Goal: Transaction & Acquisition: Purchase product/service

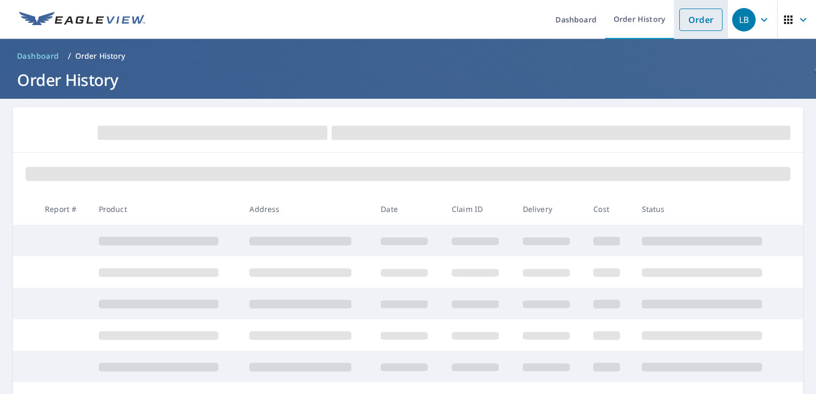
click at [683, 22] on link "Order" at bounding box center [701, 20] width 43 height 22
click at [191, 129] on span at bounding box center [213, 133] width 230 height 14
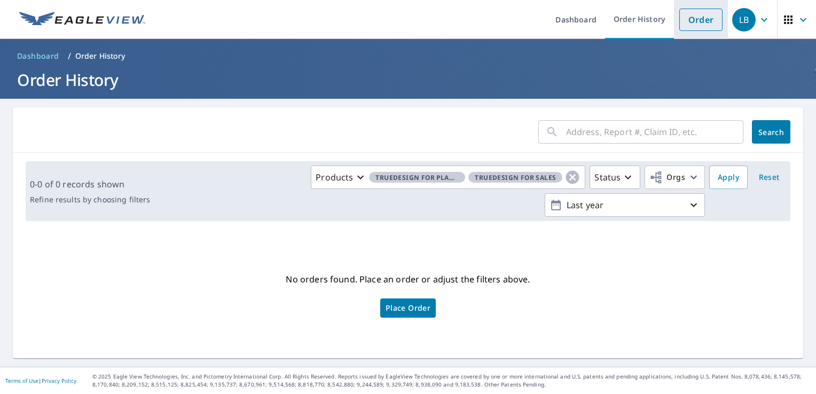
click at [685, 19] on link "Order" at bounding box center [701, 20] width 43 height 22
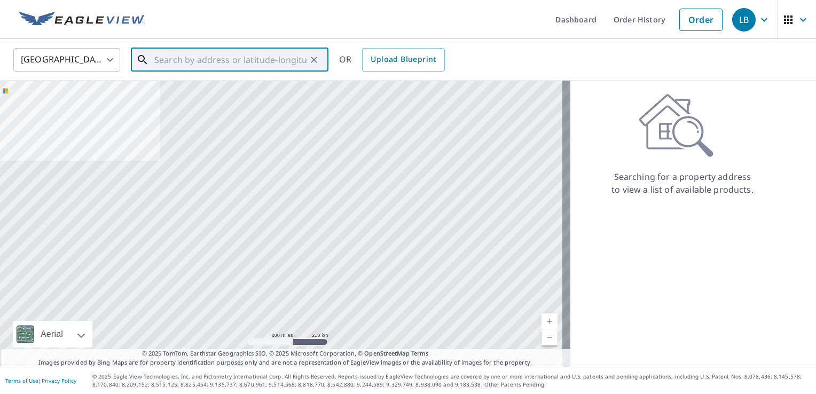
click at [209, 57] on input "text" at bounding box center [230, 60] width 152 height 30
paste input "[STREET_ADDRESS]"
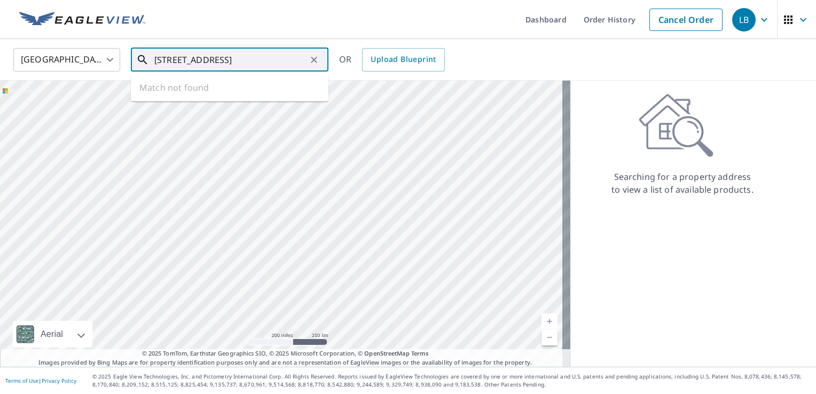
scroll to position [0, 12]
type input "[STREET_ADDRESS]"
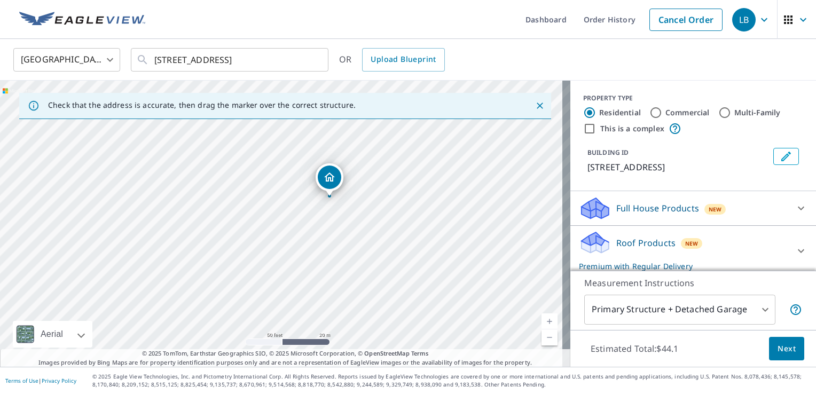
drag, startPoint x: 227, startPoint y: 220, endPoint x: 332, endPoint y: 183, distance: 111.5
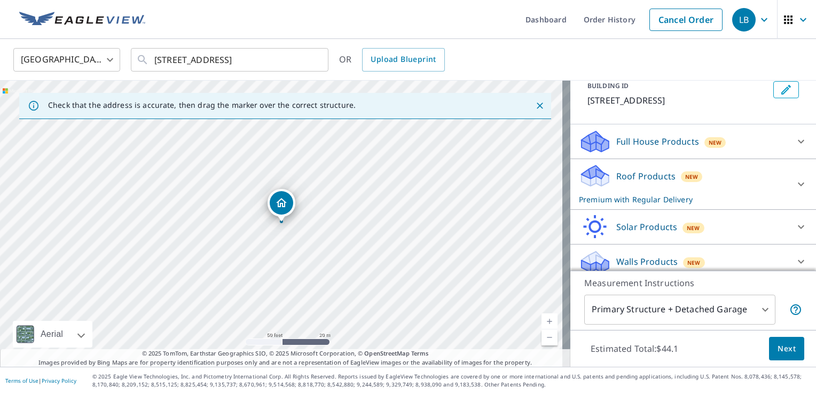
scroll to position [75, 0]
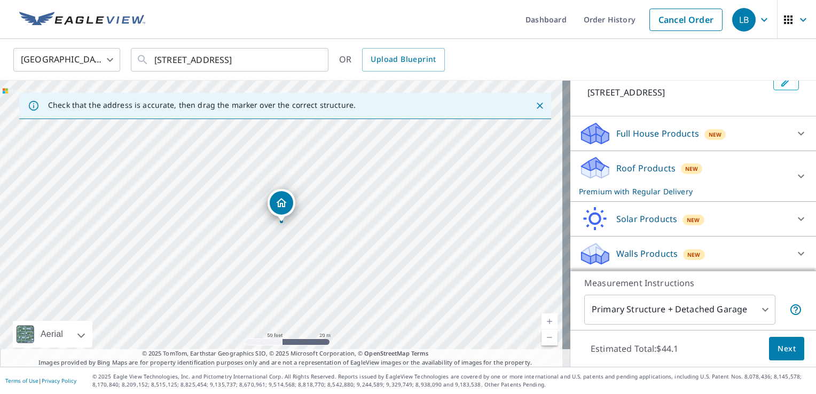
click at [795, 216] on icon at bounding box center [801, 219] width 13 height 13
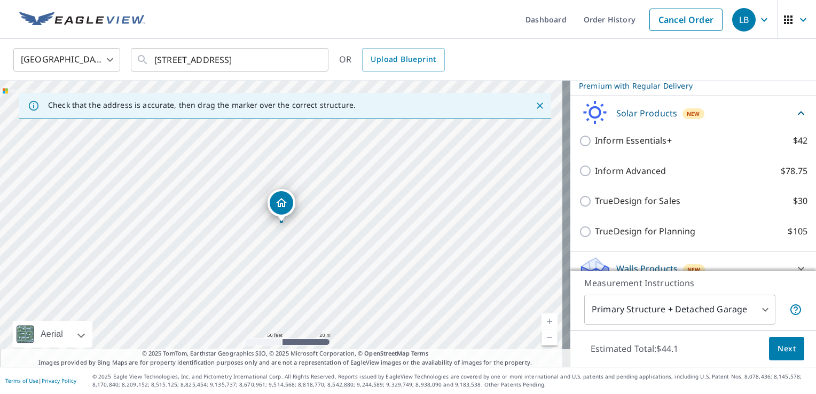
scroll to position [182, 0]
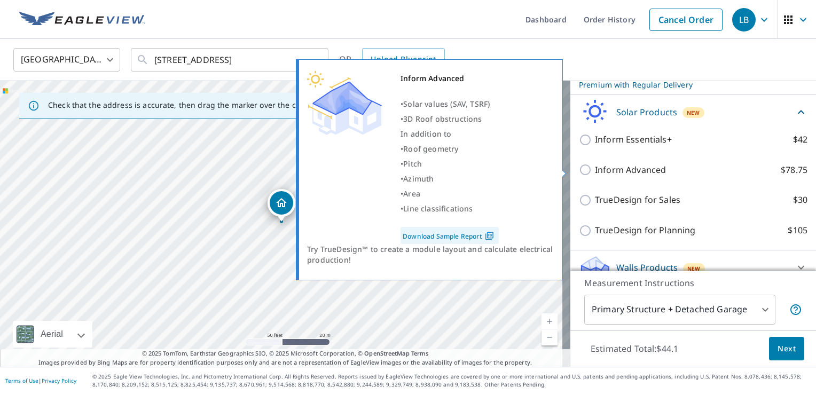
click at [579, 171] on input "Inform Advanced $78.75" at bounding box center [587, 169] width 16 height 13
checkbox input "true"
checkbox input "false"
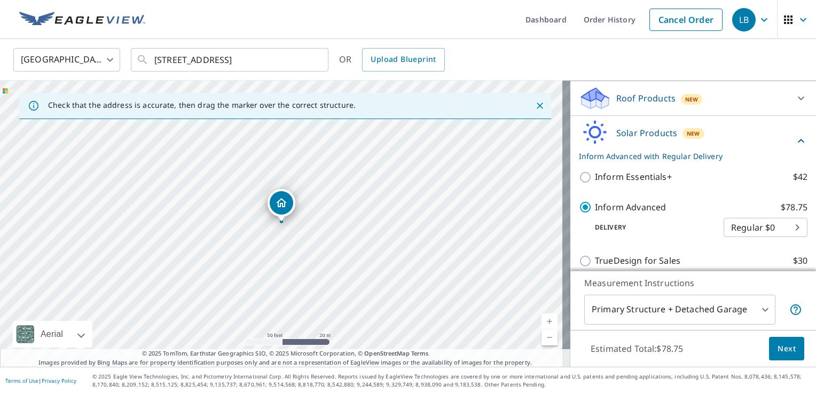
scroll to position [114, 0]
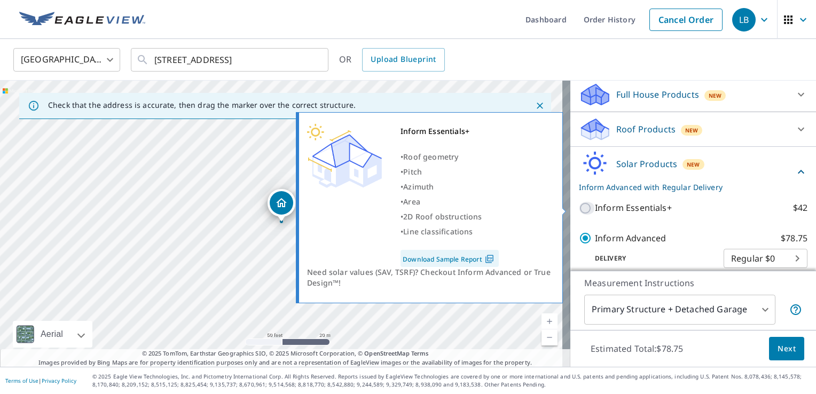
click at [579, 208] on input "Inform Essentials+ $42" at bounding box center [587, 208] width 16 height 13
checkbox input "true"
checkbox input "false"
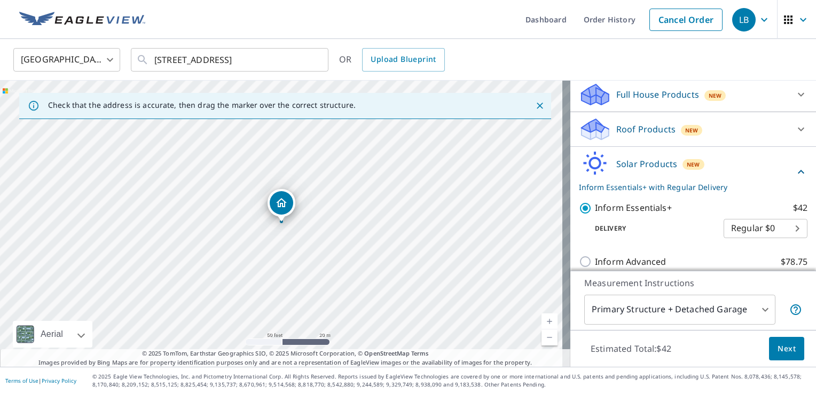
click at [778, 349] on span "Next" at bounding box center [787, 348] width 18 height 13
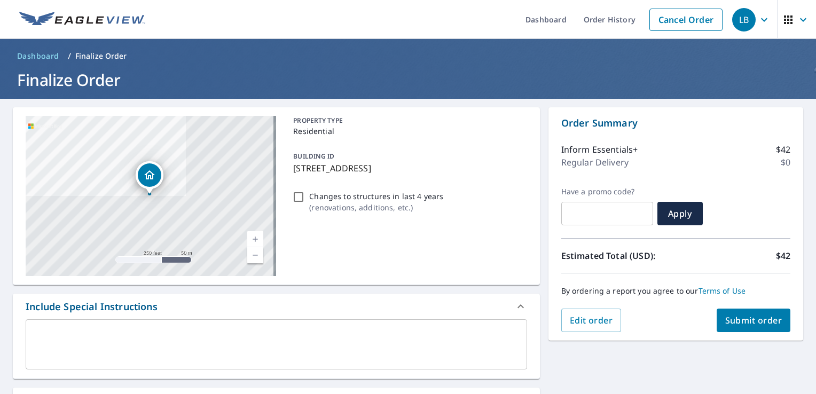
click at [192, 341] on textarea at bounding box center [276, 345] width 487 height 30
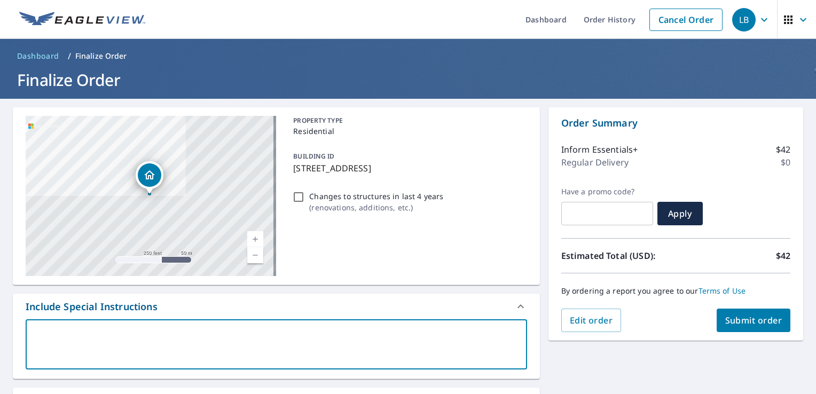
type textarea "P"
type textarea "x"
checkbox input "true"
type textarea "Pl"
type textarea "x"
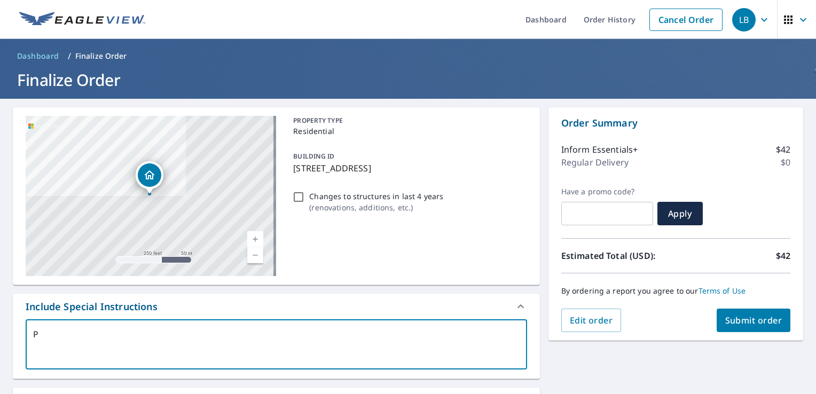
checkbox input "true"
type textarea "Ple"
type textarea "x"
checkbox input "true"
type textarea "Plea"
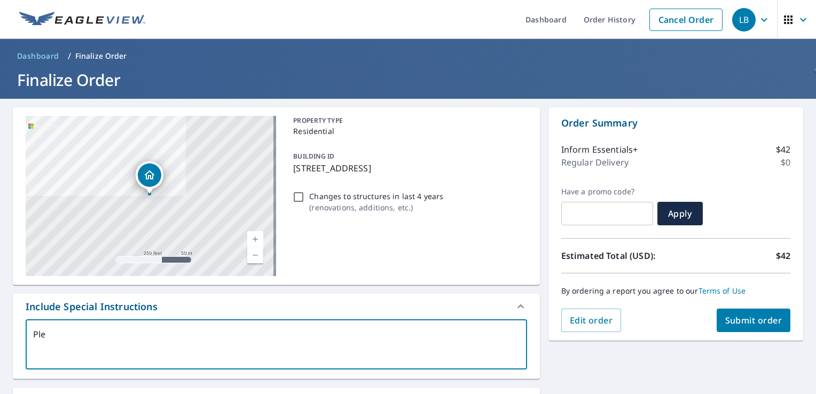
type textarea "x"
checkbox input "true"
type textarea "Pleas"
type textarea "x"
checkbox input "true"
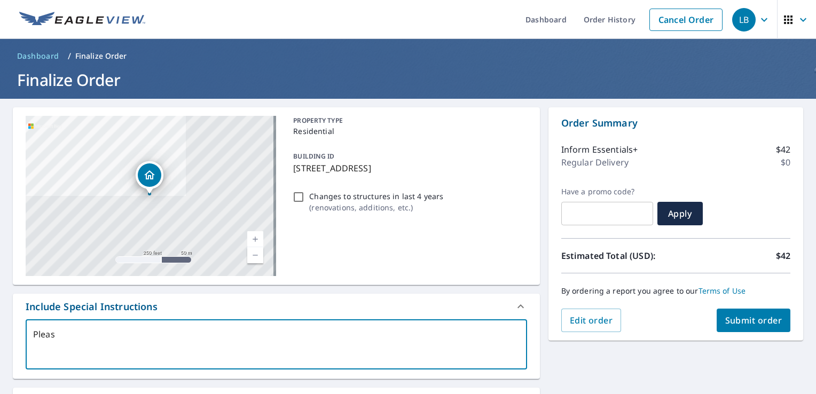
type textarea "Please"
type textarea "x"
checkbox input "true"
type textarea "Please"
type textarea "x"
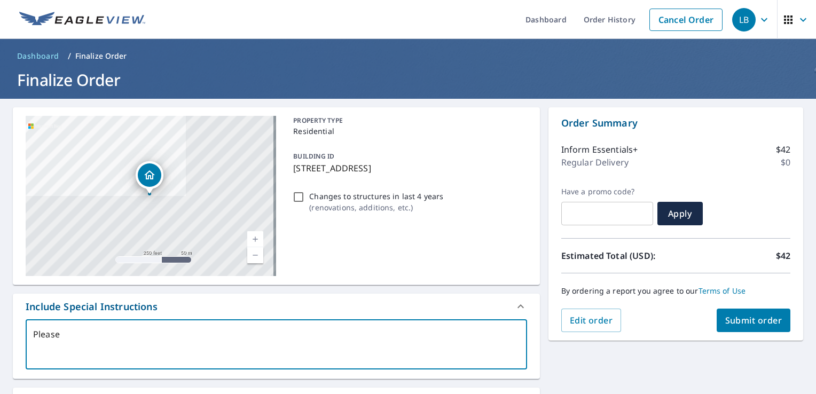
checkbox input "true"
type textarea "Please i"
type textarea "x"
checkbox input "true"
type textarea "Please in"
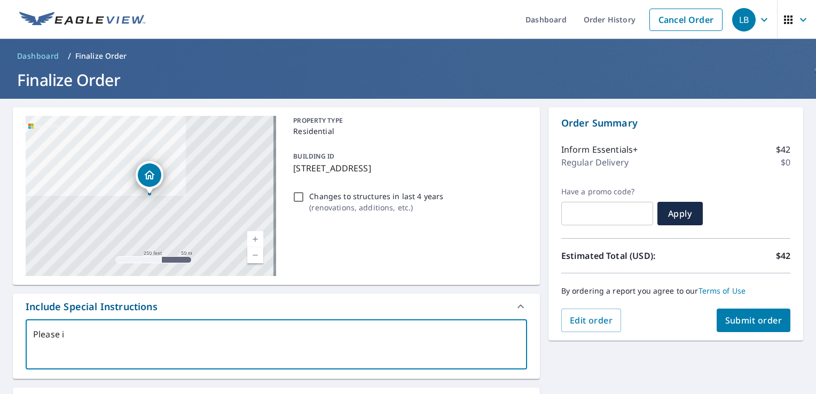
type textarea "x"
checkbox input "true"
type textarea "Please inc"
type textarea "x"
checkbox input "true"
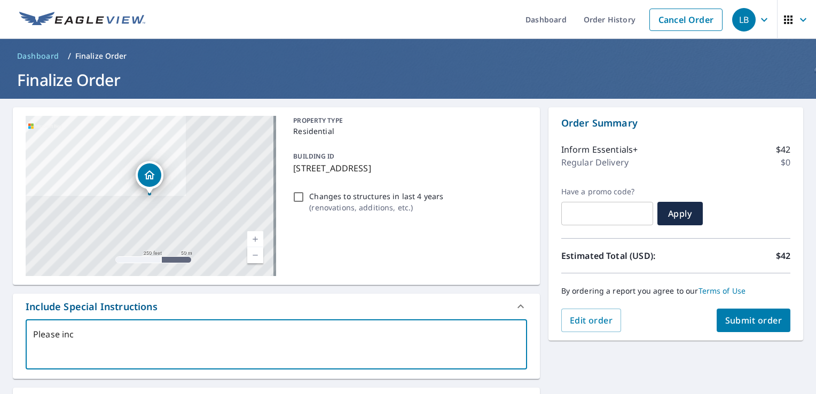
type textarea "Please incl"
type textarea "x"
checkbox input "true"
type textarea "Please inclu"
type textarea "x"
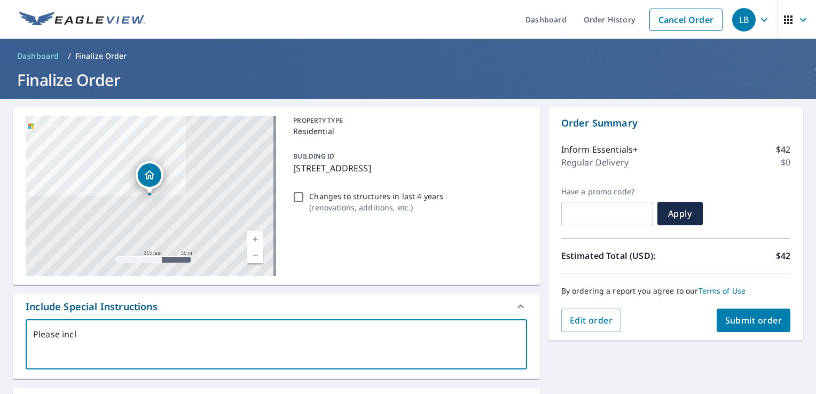
checkbox input "true"
type textarea "Please includ"
type textarea "x"
checkbox input "true"
type textarea "Please include"
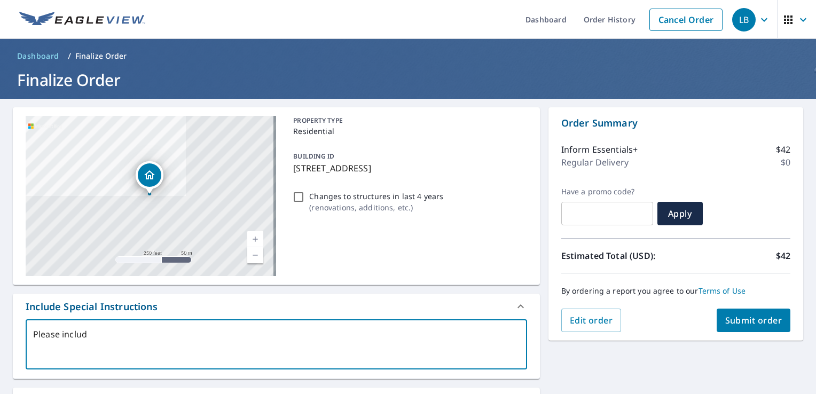
type textarea "x"
checkbox input "true"
type textarea "Please include"
type textarea "x"
checkbox input "true"
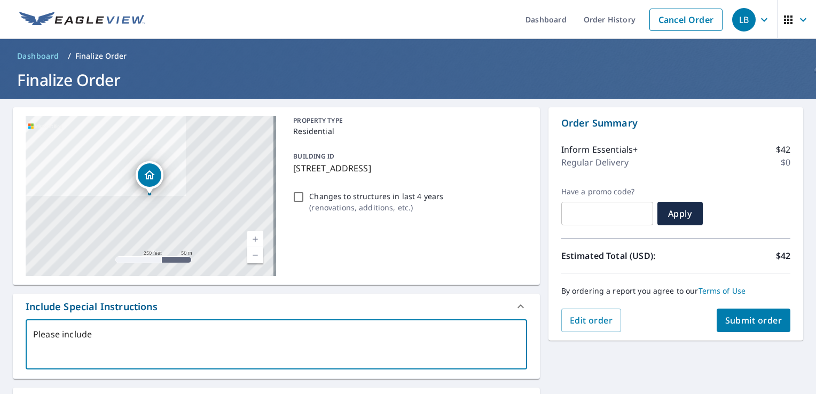
type textarea "Please include M"
type textarea "x"
checkbox input "true"
type textarea "Please include Ma"
type textarea "x"
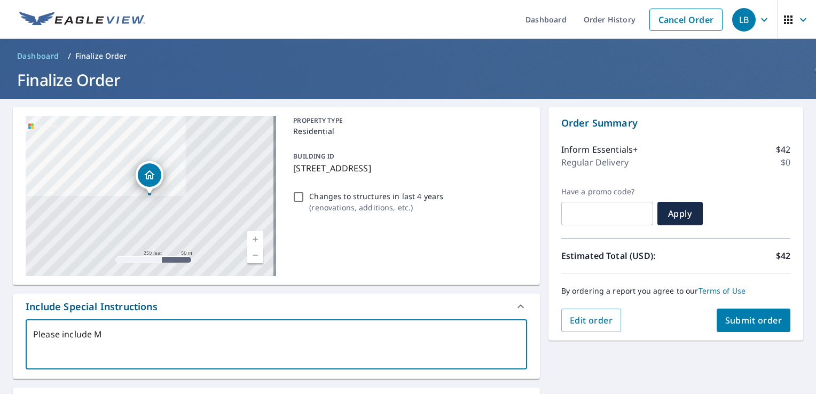
checkbox input "true"
type textarea "Please include Mai"
type textarea "x"
checkbox input "true"
type textarea "Please include Main"
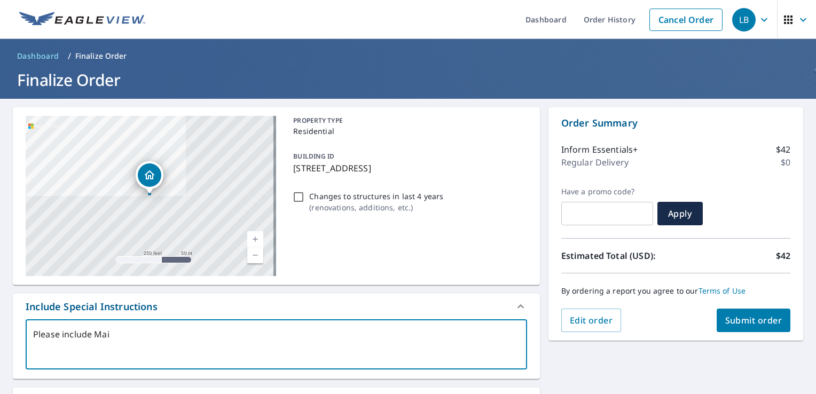
type textarea "x"
checkbox input "true"
type textarea "Please include Main"
type textarea "x"
checkbox input "true"
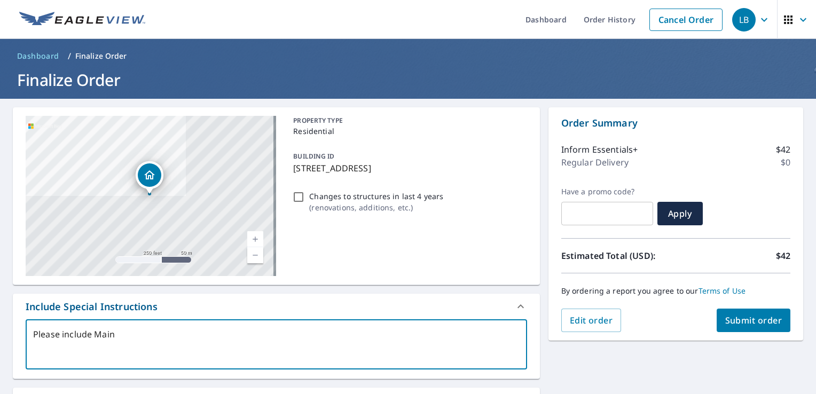
type textarea "Please include Main H"
type textarea "x"
checkbox input "true"
type textarea "Please include Main Ho"
type textarea "x"
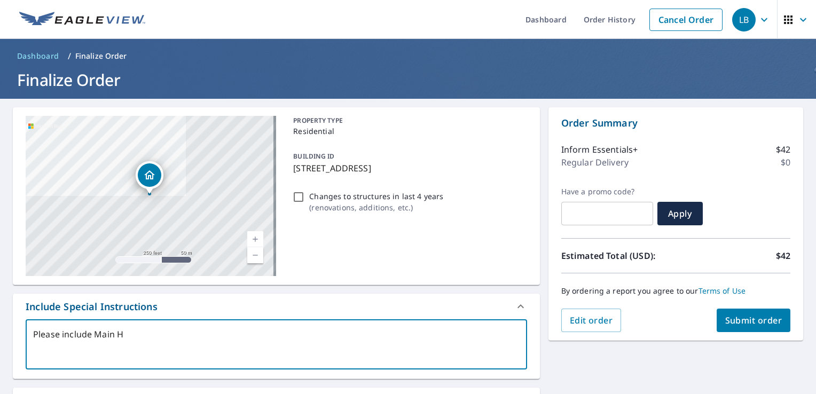
checkbox input "true"
type textarea "Please include Main Hou"
type textarea "x"
checkbox input "true"
type textarea "Please include Main Hous"
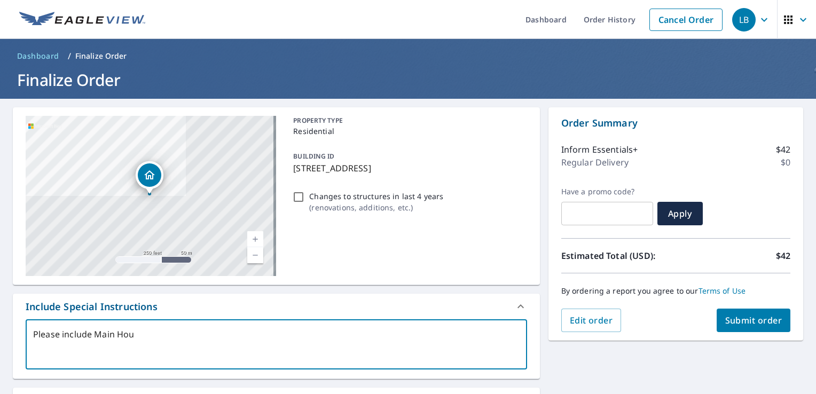
type textarea "x"
checkbox input "true"
type textarea "Please include Main House"
type textarea "x"
checkbox input "true"
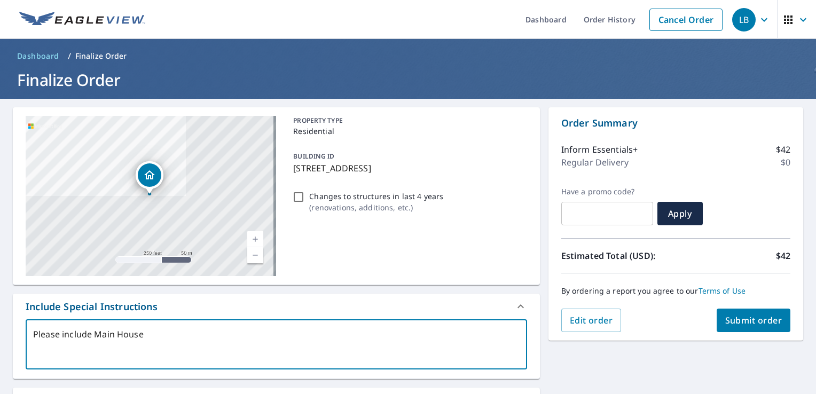
type textarea "Please include Main House"
type textarea "x"
checkbox input "true"
type textarea "Please include Main House a"
type textarea "x"
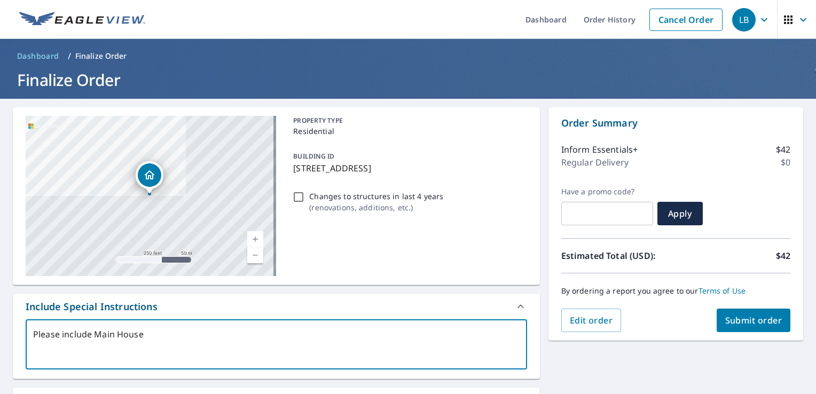
checkbox input "true"
type textarea "Please include Main House an"
type textarea "x"
checkbox input "true"
type textarea "Please include Main House and"
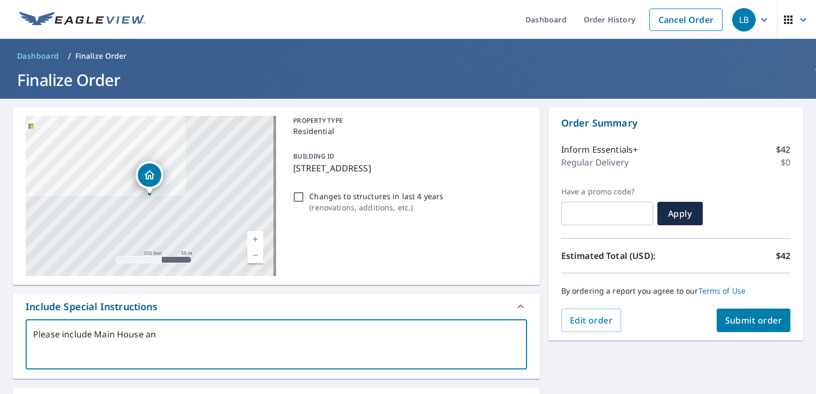
type textarea "x"
checkbox input "true"
type textarea "Please include Main House and"
type textarea "x"
checkbox input "true"
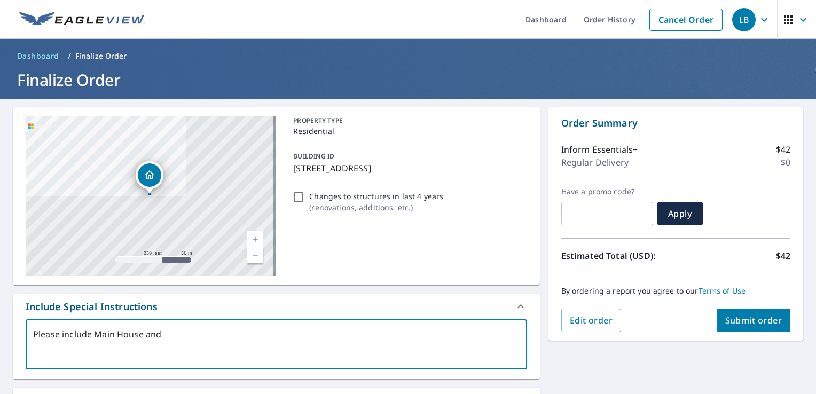
type textarea "Please include Main House and d"
type textarea "x"
checkbox input "true"
type textarea "Please include Main House and de"
type textarea "x"
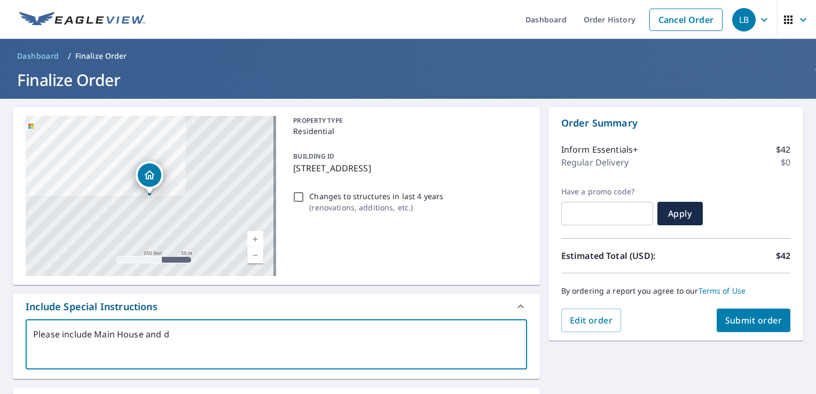
checkbox input "true"
type textarea "Please include Main House and det"
type textarea "x"
checkbox input "true"
type textarea "Please include Main House and deta"
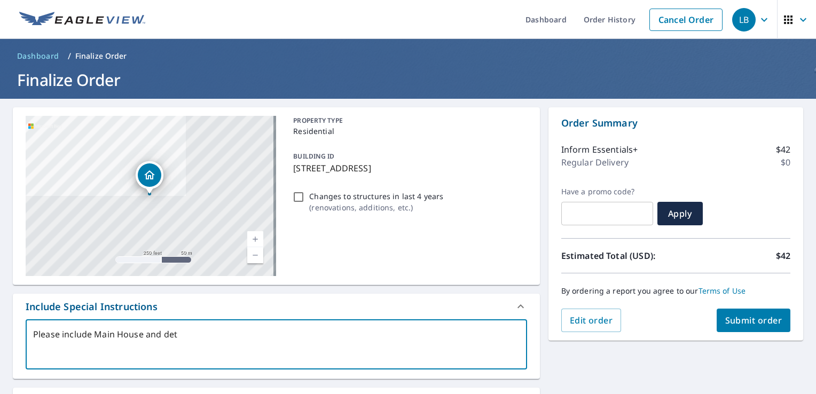
type textarea "x"
checkbox input "true"
type textarea "Please include Main House and detac"
type textarea "x"
checkbox input "true"
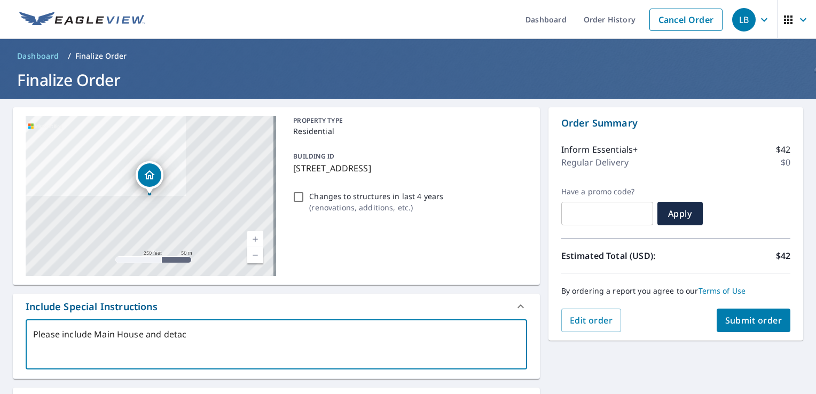
type textarea "Please include Main House and detach"
type textarea "x"
checkbox input "true"
type textarea "Please include Main House and detache"
type textarea "x"
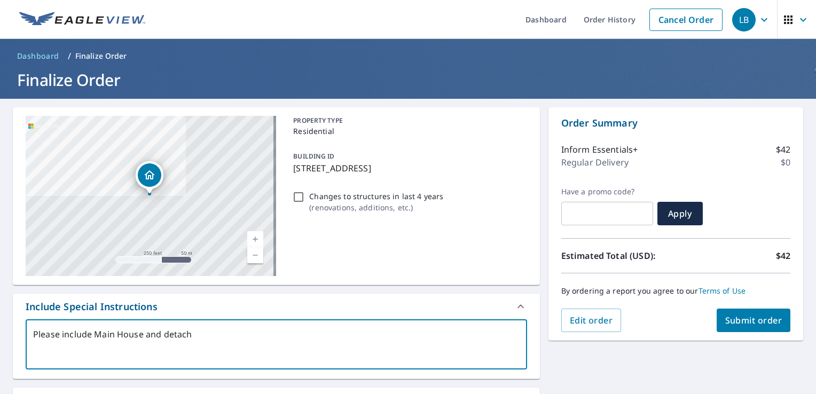
checkbox input "true"
type textarea "Please include Main House and detached"
type textarea "x"
checkbox input "true"
type textarea "Please include Main House and detached"
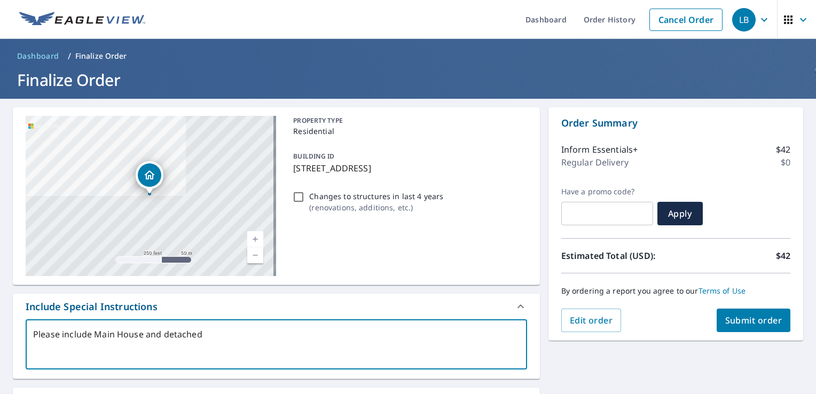
type textarea "x"
checkbox input "true"
type textarea "Please include Main House and detached P"
type textarea "x"
checkbox input "true"
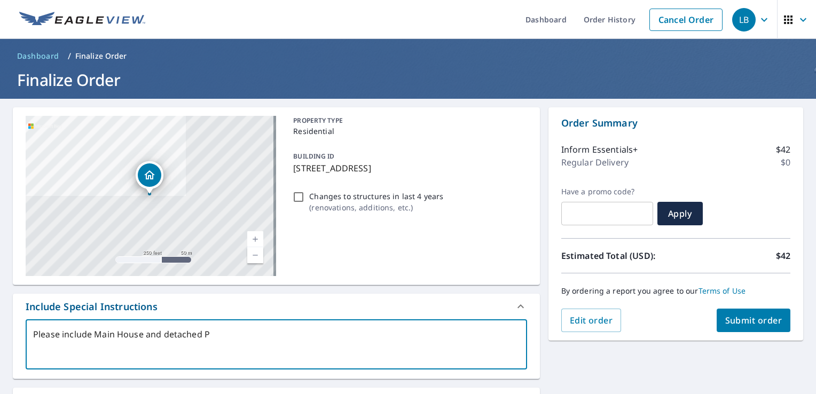
type textarea "Please include Main House and detached Po"
type textarea "x"
checkbox input "true"
type textarea "Please include Main House and detached Poo"
type textarea "x"
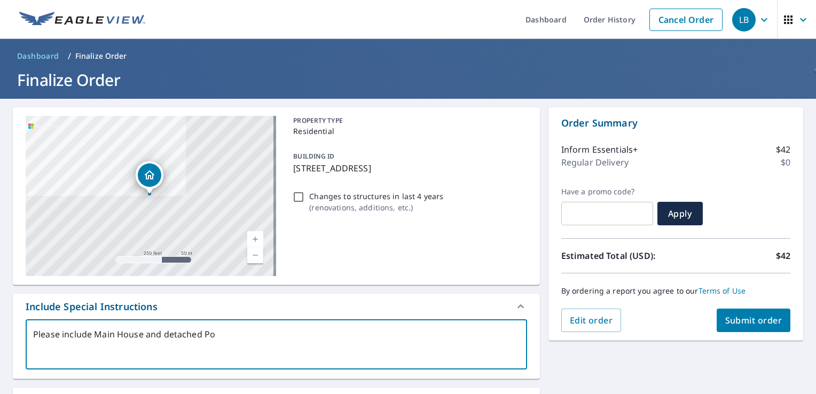
checkbox input "true"
type textarea "Please include Main House and detached Pool"
type textarea "x"
checkbox input "true"
type textarea "Please include Main House and detached Pool"
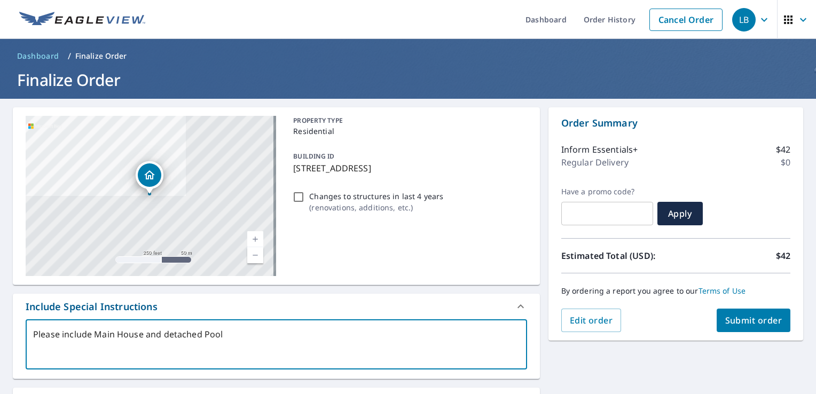
type textarea "x"
checkbox input "true"
type textarea "Please include Main House and detached Pool H"
type textarea "x"
checkbox input "true"
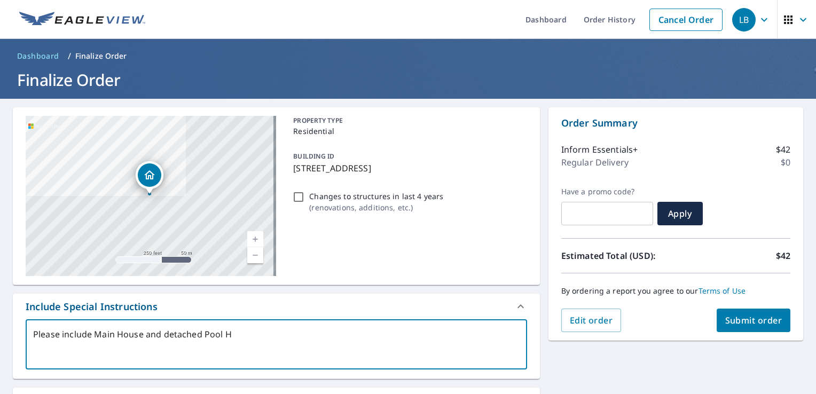
type textarea "Please include Main House and detached Pool Ho"
type textarea "x"
checkbox input "true"
type textarea "Please include Main House and detached Pool Hou"
type textarea "x"
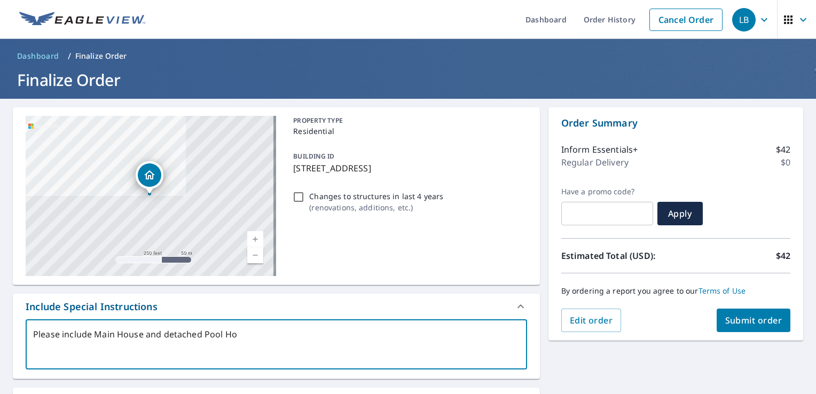
checkbox input "true"
type textarea "Please include Main House and detached Pool Hous"
type textarea "x"
checkbox input "true"
type textarea "Please include Main House and detached Pool House"
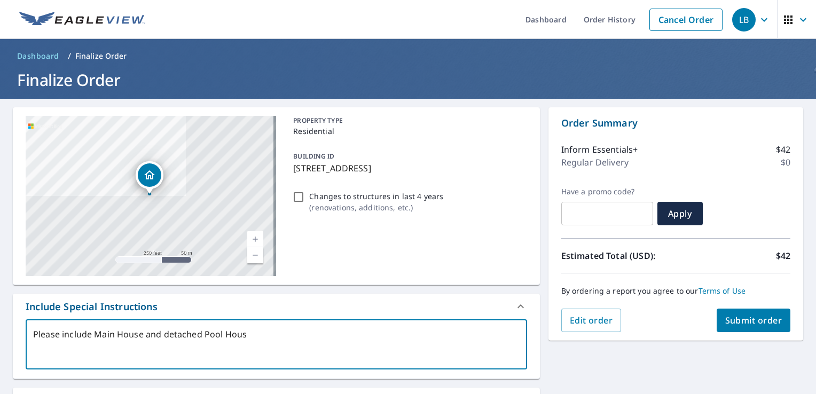
type textarea "x"
checkbox input "true"
type textarea "Please include Main House and detached Pool House/"
type textarea "x"
checkbox input "true"
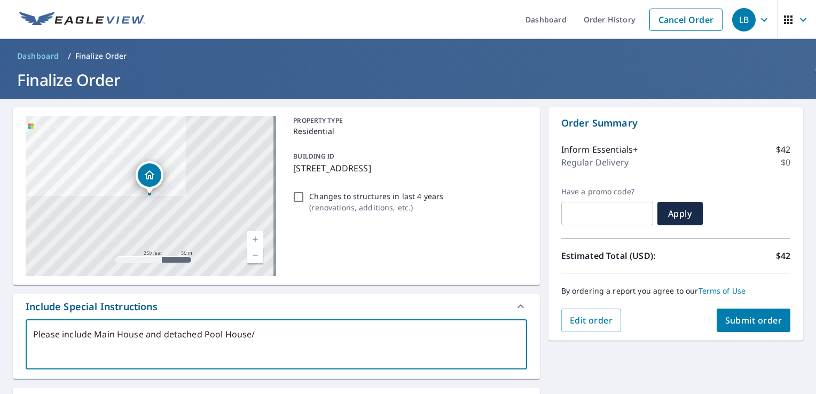
type textarea "Please include Main House and detached Pool House/G"
type textarea "x"
checkbox input "true"
type textarea "Please include Main House and detached Pool House/Ga"
type textarea "x"
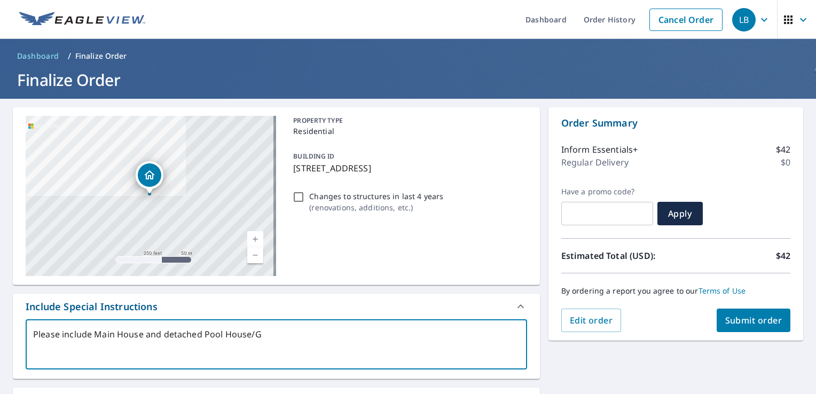
checkbox input "true"
type textarea "Please include Main House and detached Pool House/Gar"
type textarea "x"
checkbox input "true"
type textarea "Please include Main House and detached Pool House/Gara"
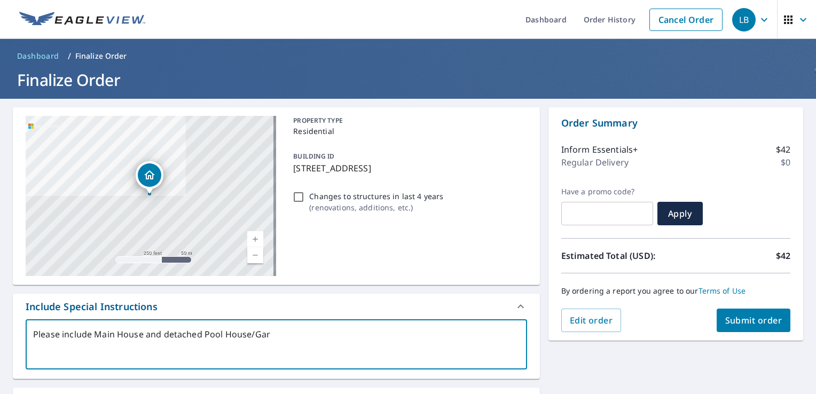
type textarea "x"
checkbox input "true"
type textarea "Please include Main House and detached Pool House/Garag"
type textarea "x"
checkbox input "true"
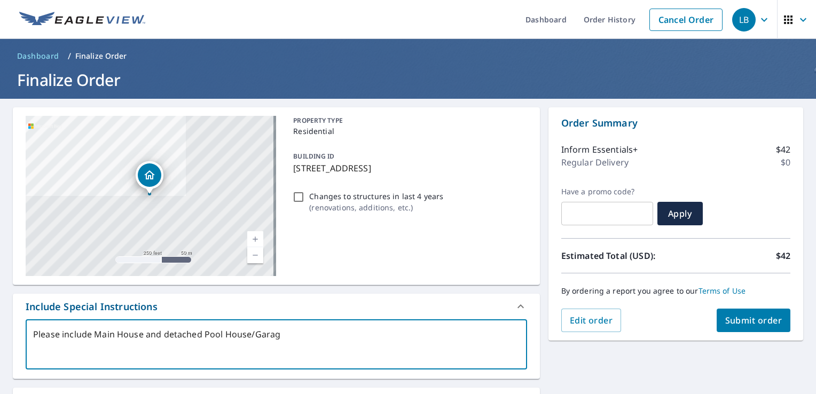
type textarea "Please include Main House and detached Pool House/Garage"
type textarea "x"
checkbox input "true"
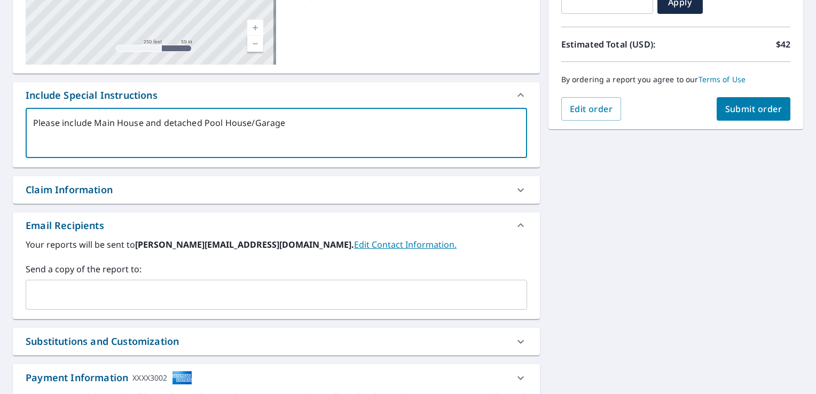
scroll to position [214, 0]
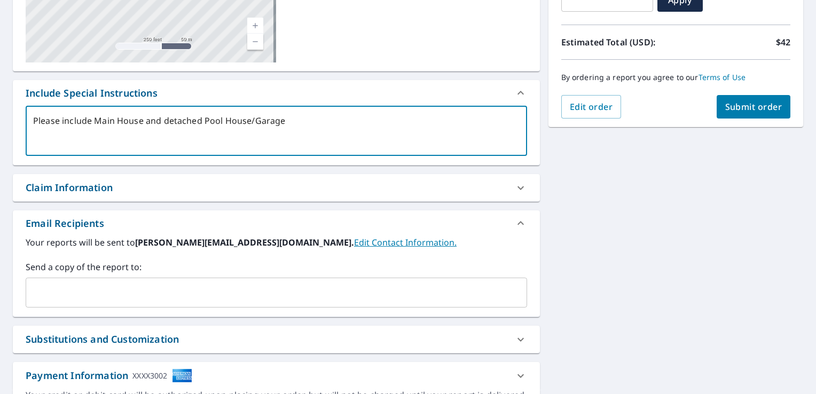
type textarea "Please include Main House and detached Pool House/Garage"
type textarea "x"
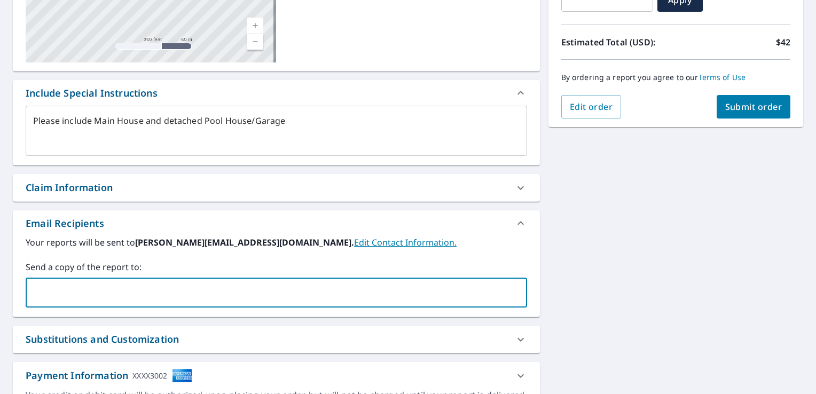
click at [229, 290] on input "text" at bounding box center [268, 293] width 476 height 20
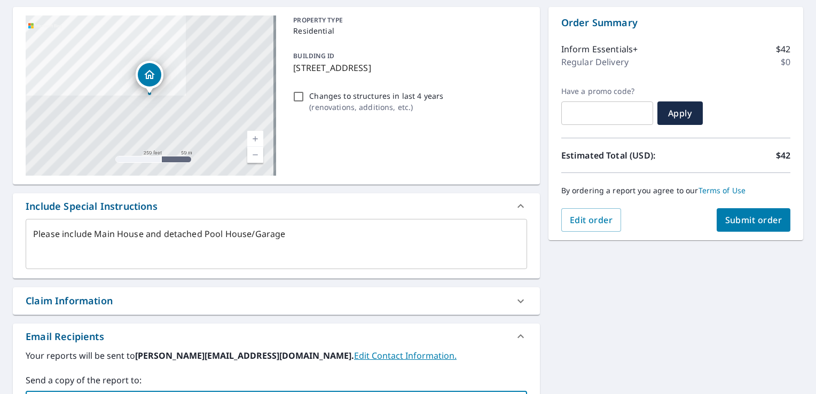
scroll to position [64, 0]
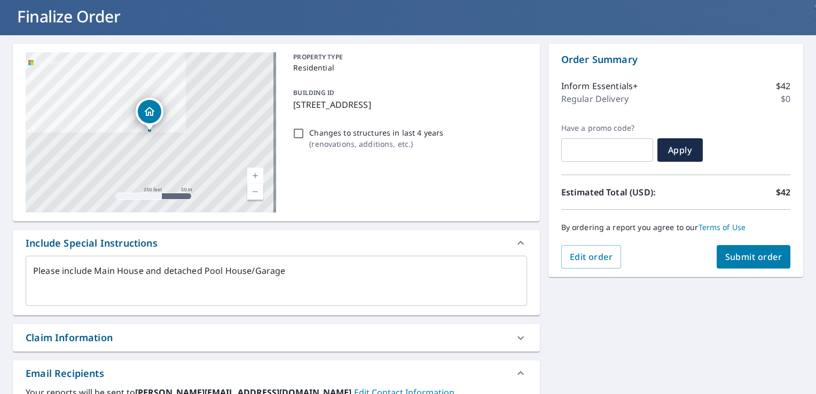
type input "[EMAIL_ADDRESS][DOMAIN_NAME]"
type textarea "x"
checkbox input "true"
click at [745, 255] on span "Submit order" at bounding box center [754, 257] width 57 height 12
type textarea "x"
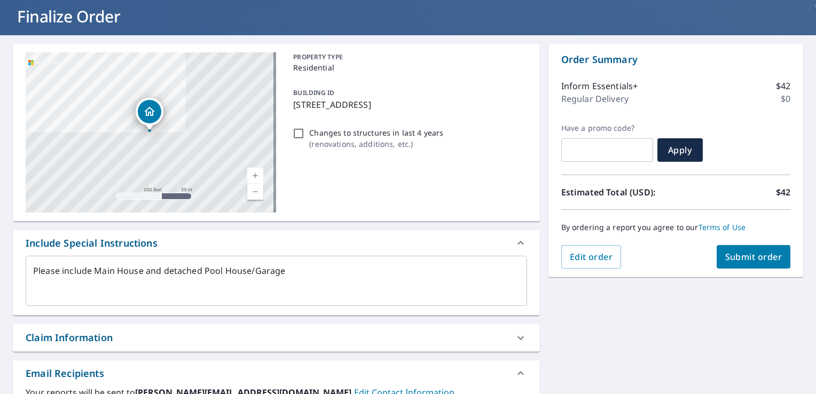
checkbox input "true"
